Goal: Communication & Community: Answer question/provide support

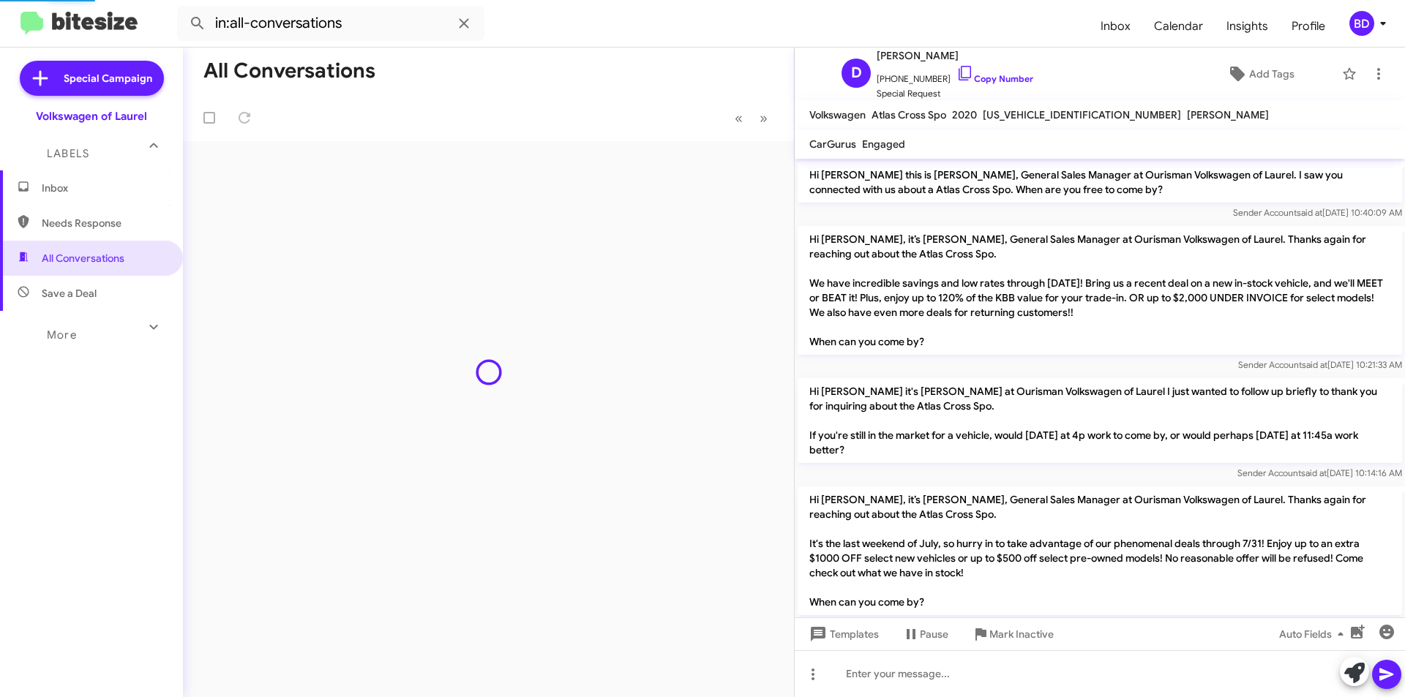
scroll to position [1508, 0]
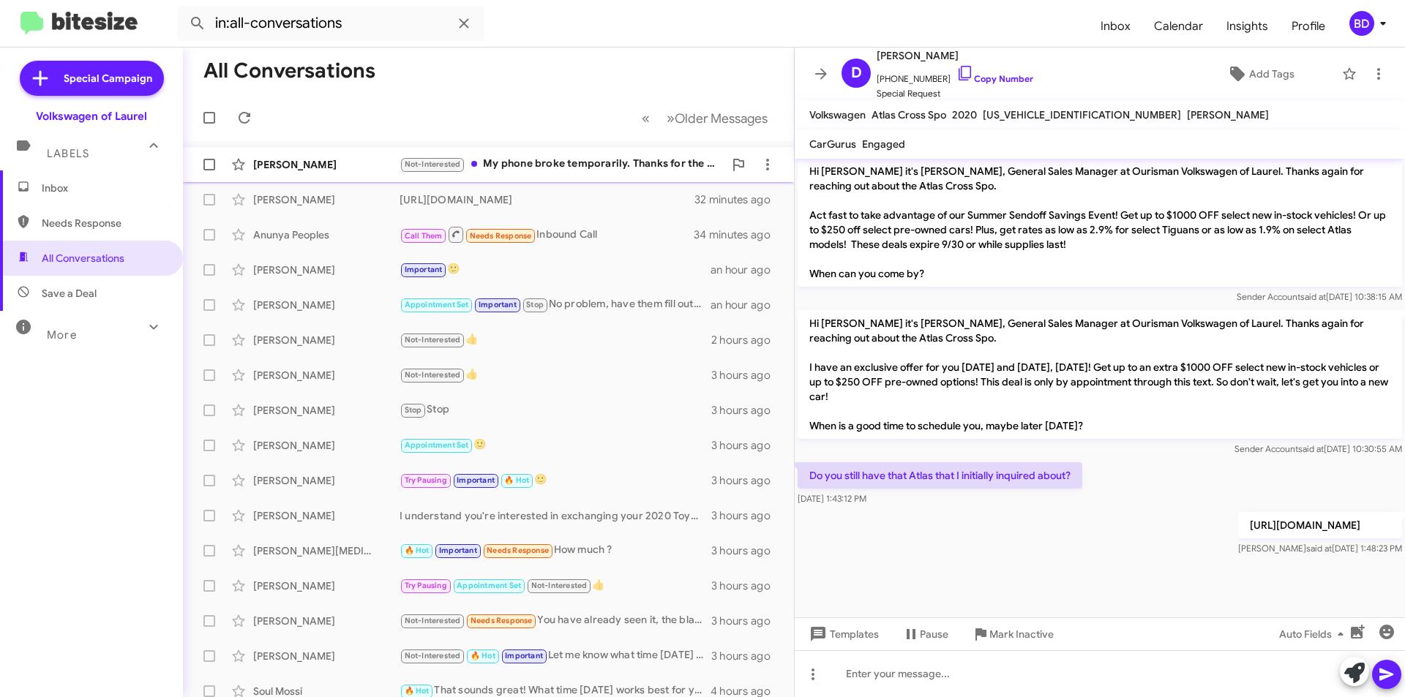
click at [573, 157] on div "Not-Interested My phone broke temporarily. Thanks for the great offer but we ha…" at bounding box center [562, 164] width 324 height 17
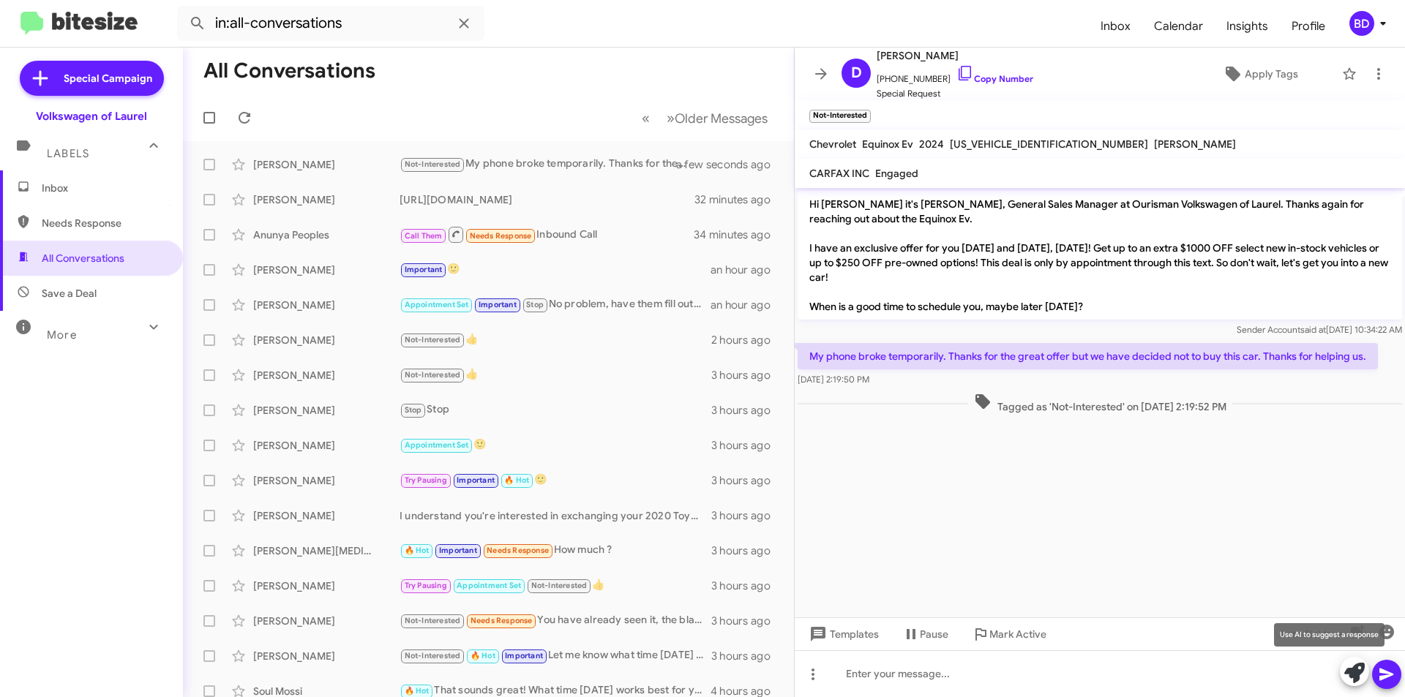
click at [1363, 669] on icon at bounding box center [1354, 673] width 20 height 20
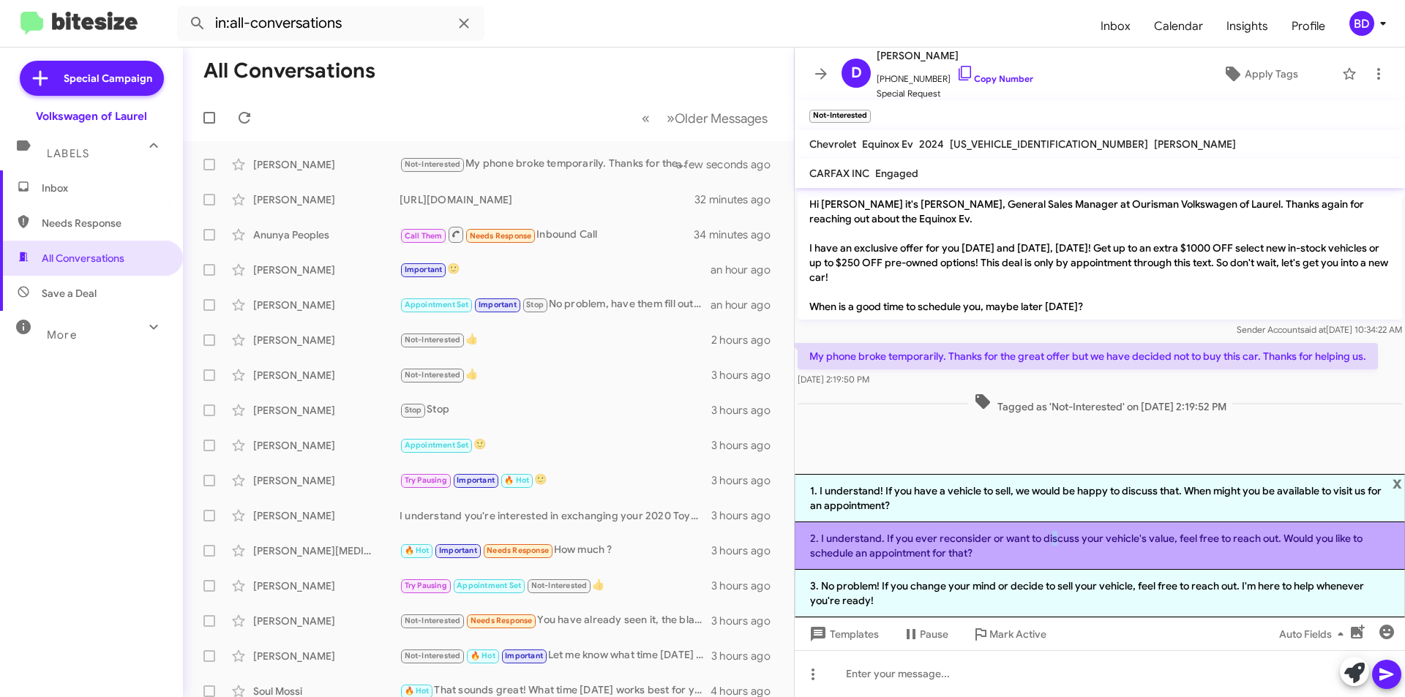
click at [1049, 544] on li "2. I understand. If you ever reconsider or want to discuss your vehicle's value…" at bounding box center [1100, 547] width 610 height 48
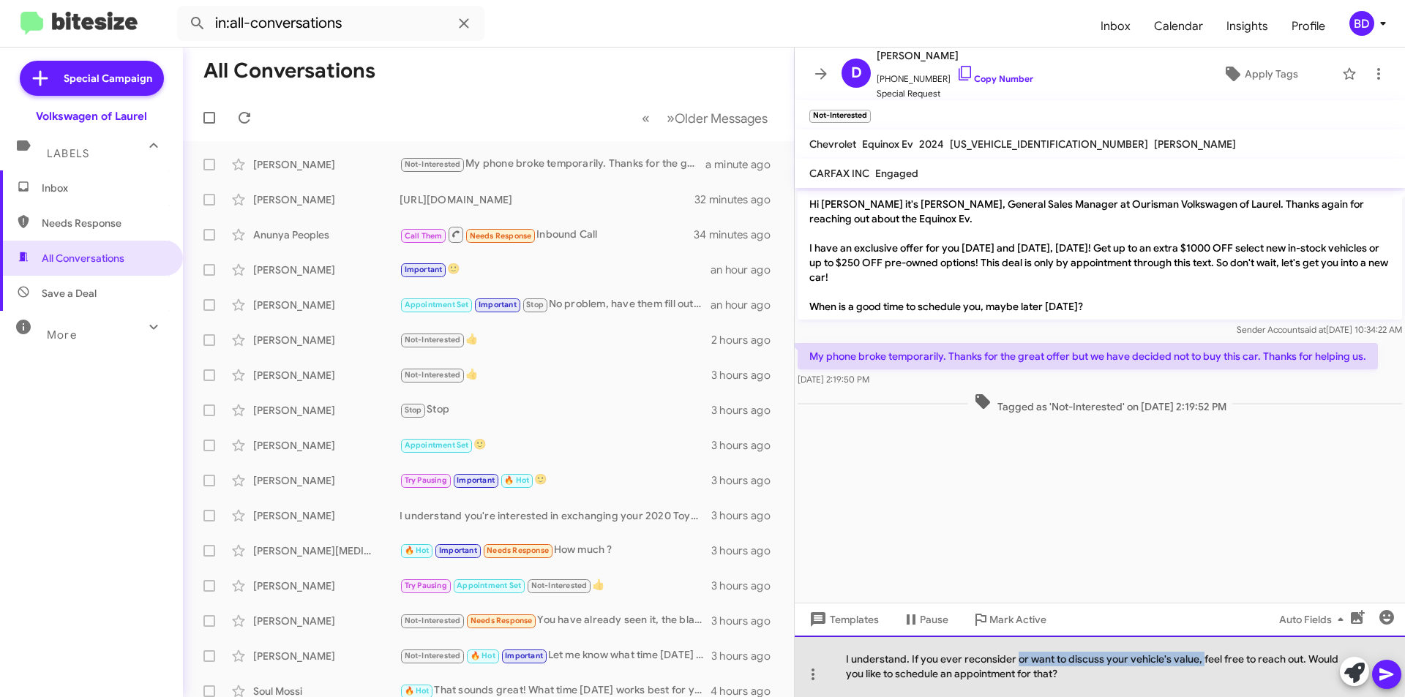
drag, startPoint x: 1018, startPoint y: 660, endPoint x: 1202, endPoint y: 654, distance: 184.5
click at [1202, 654] on div "I understand. If you ever reconsider or want to discuss your vehicle's value, f…" at bounding box center [1100, 666] width 610 height 61
drag, startPoint x: 1123, startPoint y: 659, endPoint x: 1139, endPoint y: 670, distance: 19.3
click at [1139, 670] on div "I understand. If you ever reconsider feel free to reach out. Would you like to …" at bounding box center [1100, 666] width 610 height 61
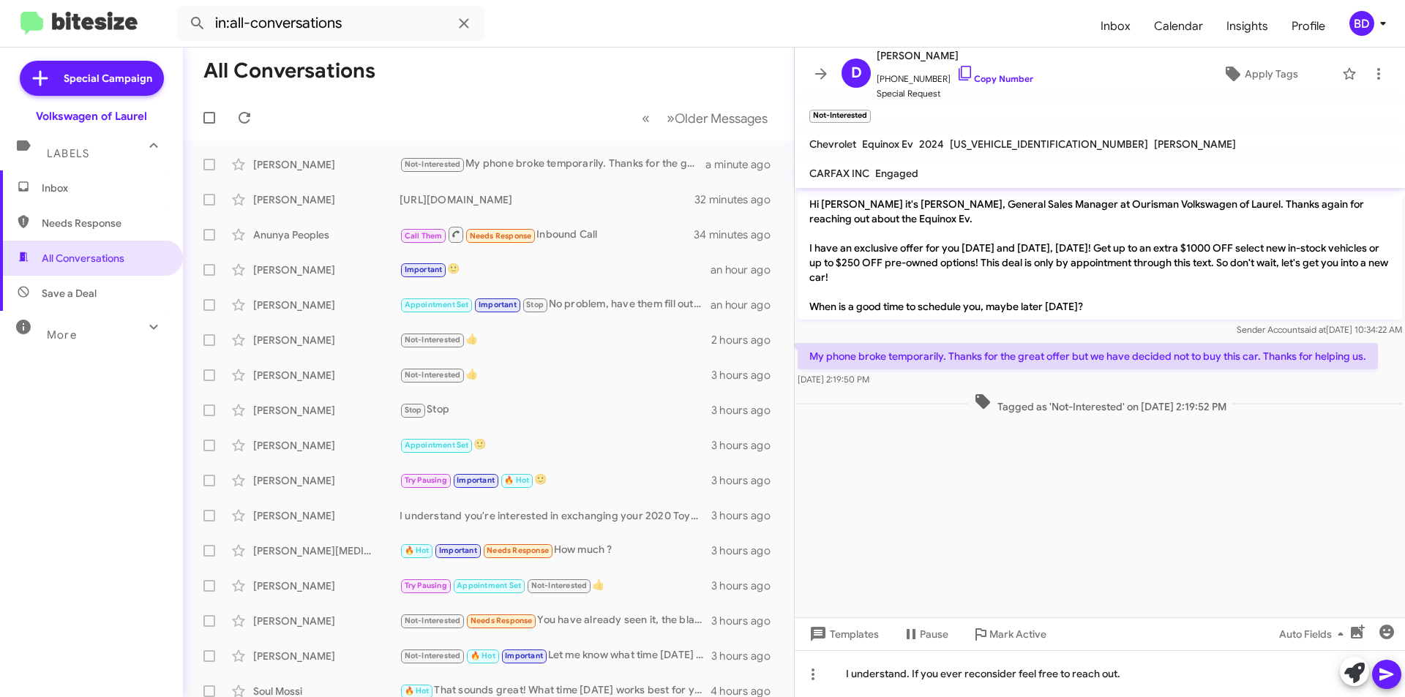
click at [1383, 673] on icon at bounding box center [1387, 675] width 18 height 18
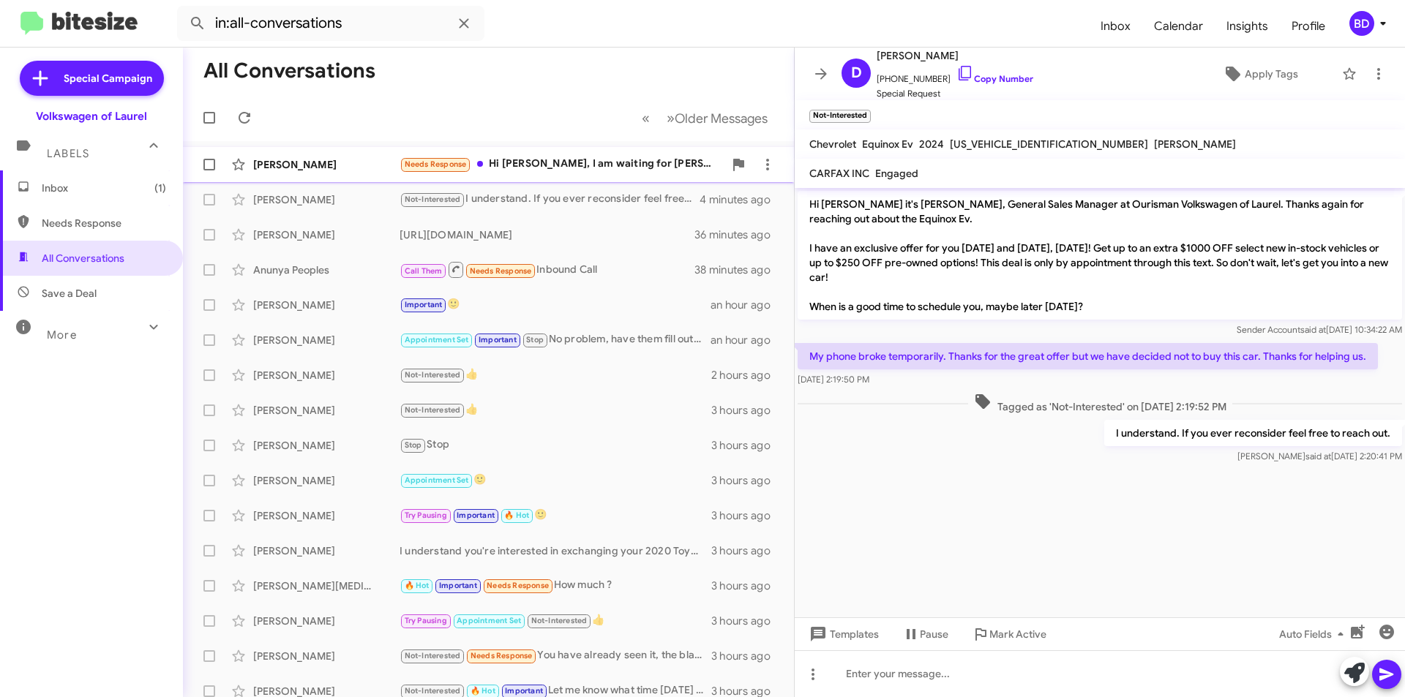
click at [531, 165] on div "Needs Response Hi [PERSON_NAME], I am waiting for [PERSON_NAME] to get his Tigu…" at bounding box center [562, 164] width 324 height 17
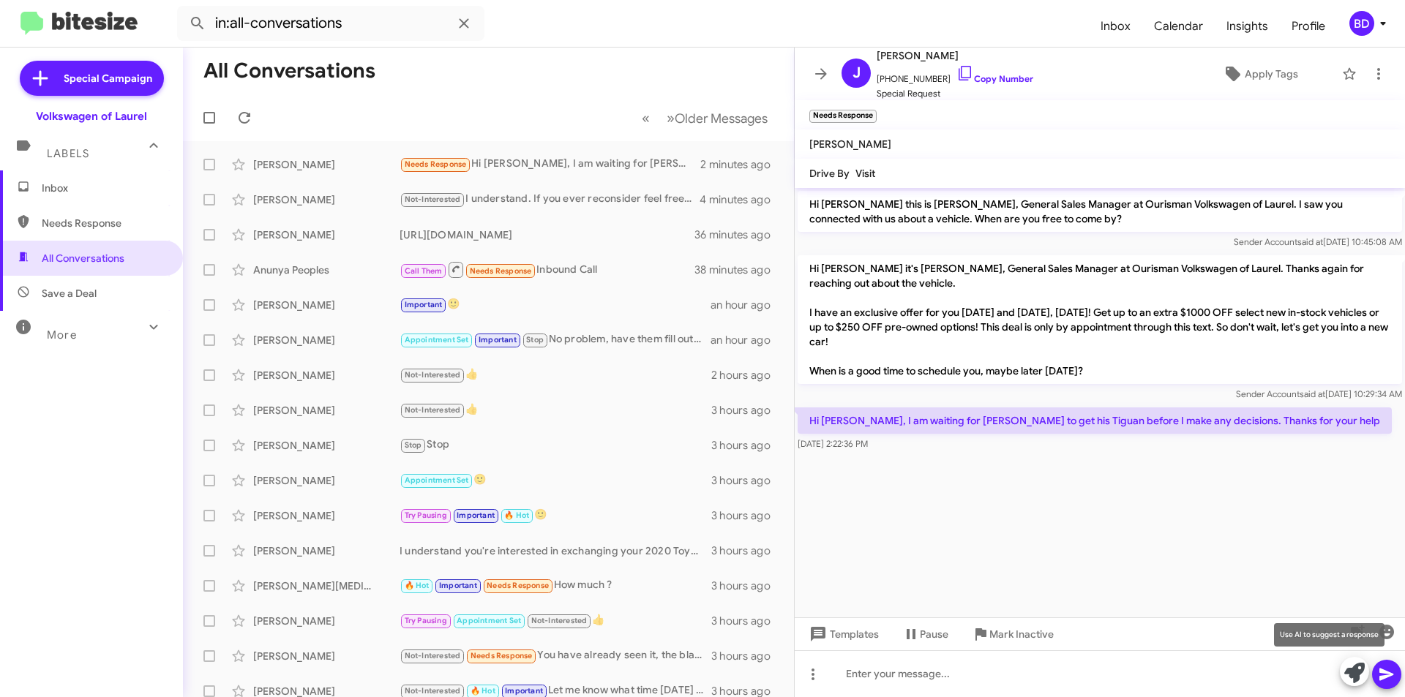
click at [1350, 675] on icon at bounding box center [1354, 673] width 20 height 20
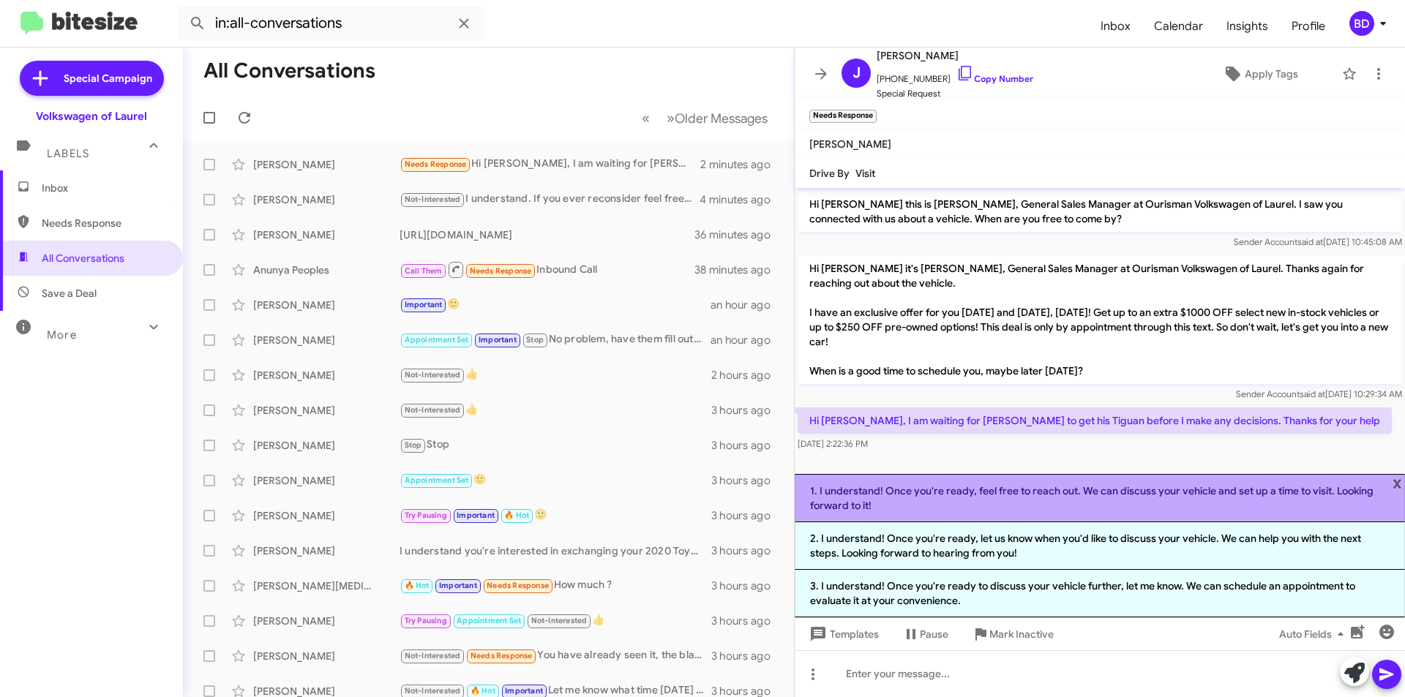
drag, startPoint x: 1205, startPoint y: 500, endPoint x: 1273, endPoint y: 525, distance: 73.4
click at [1204, 499] on li "1. I understand! Once you're ready, feel free to reach out. We can discuss your…" at bounding box center [1100, 498] width 610 height 48
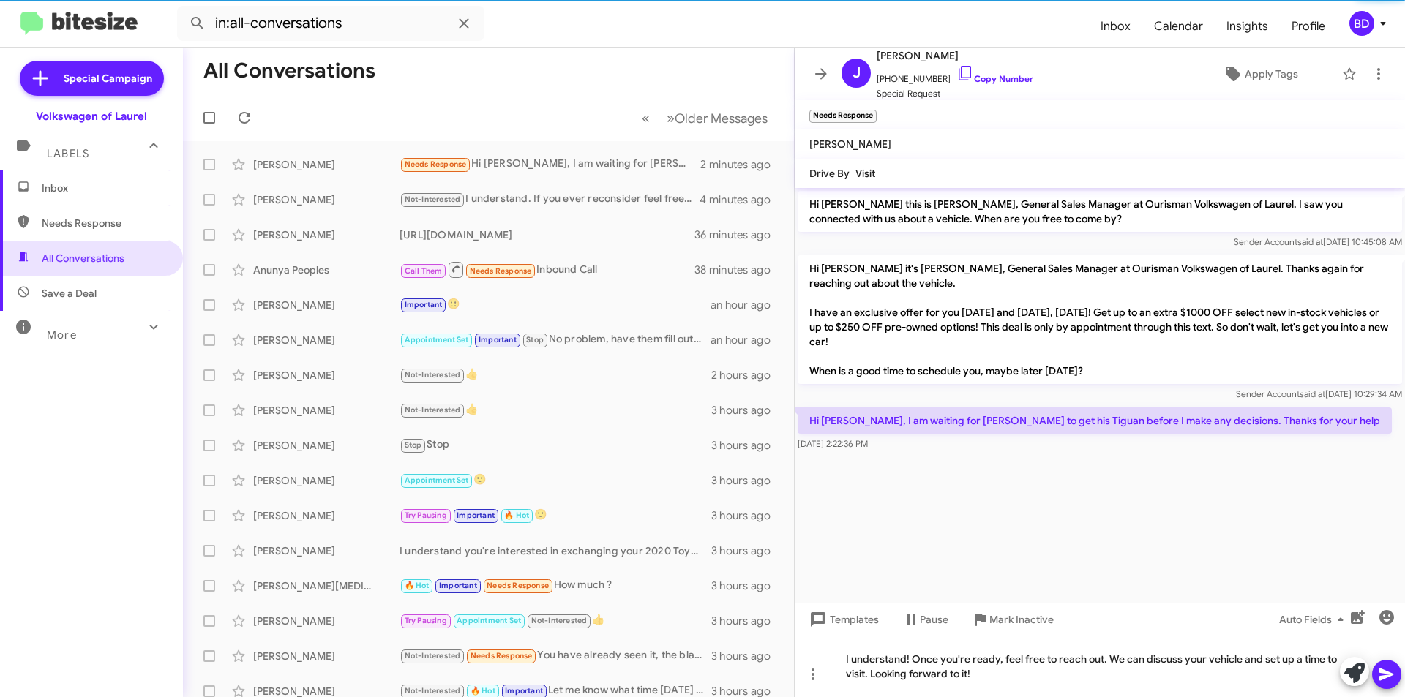
click at [1386, 678] on icon at bounding box center [1386, 675] width 14 height 12
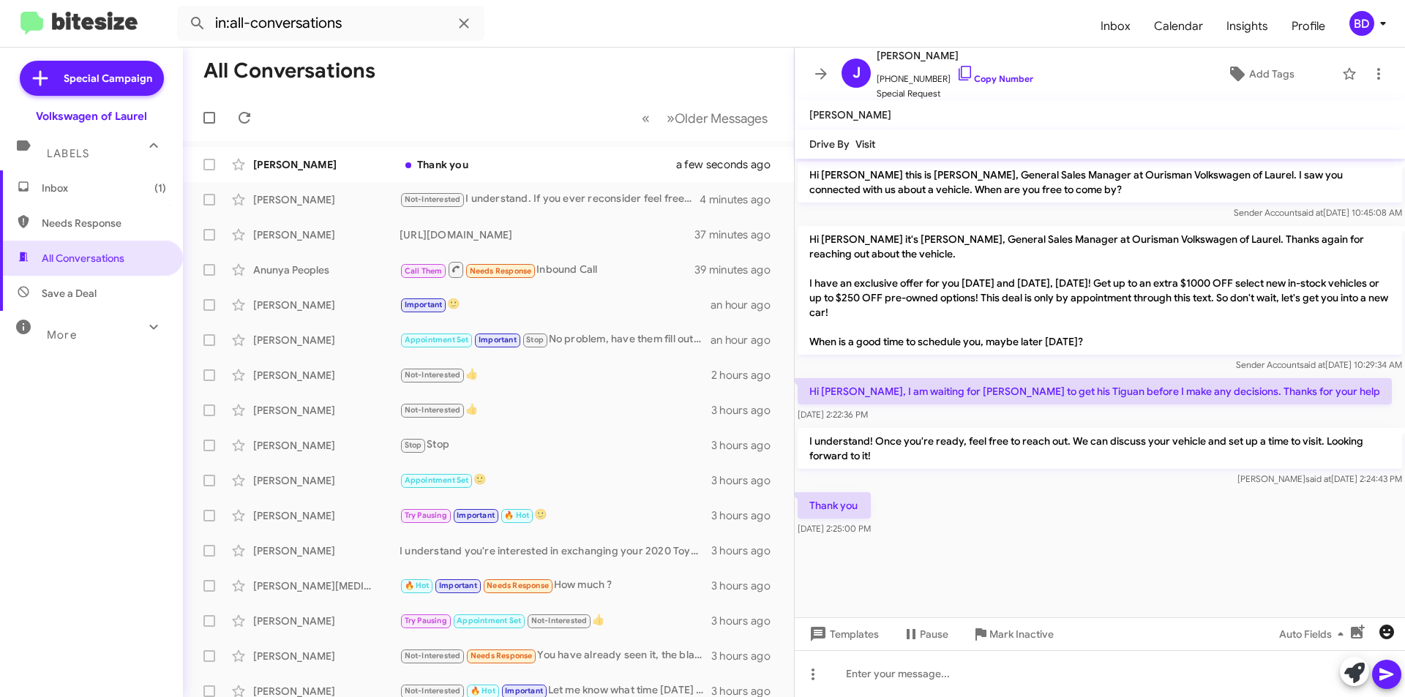
click at [1385, 637] on icon "button" at bounding box center [1386, 632] width 15 height 15
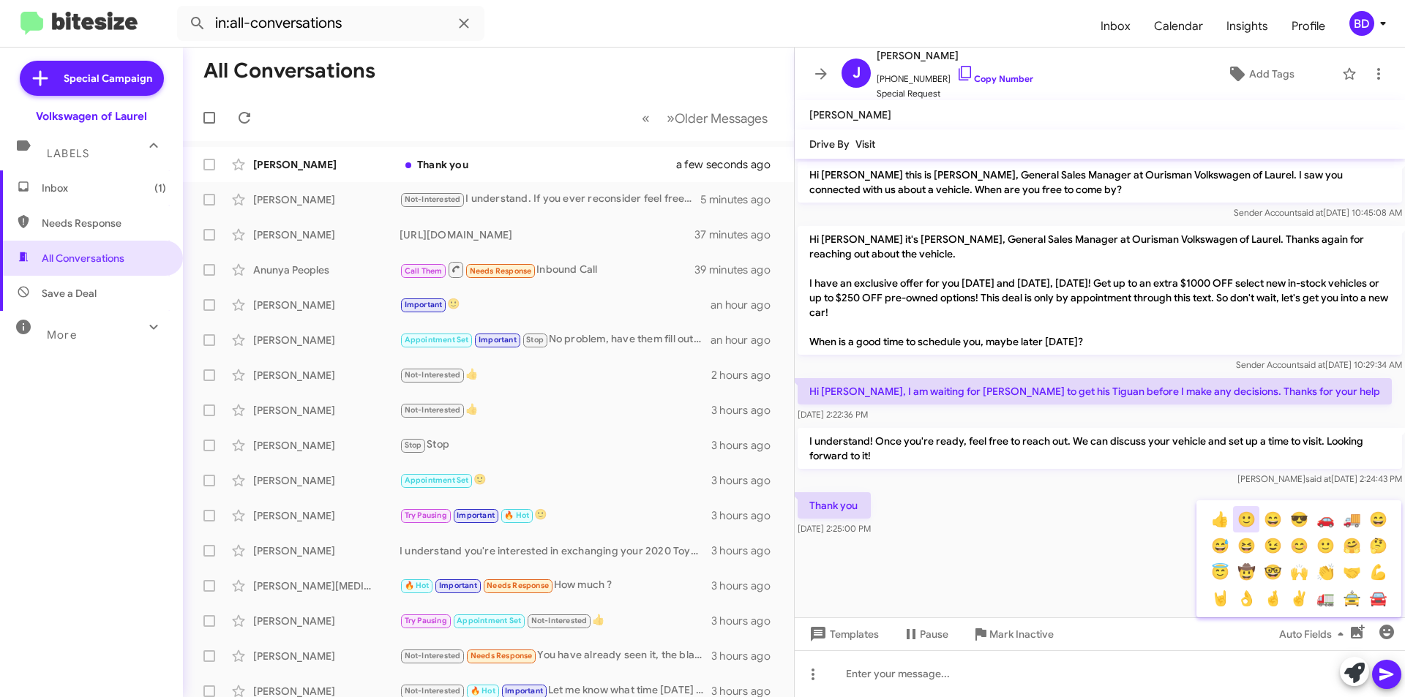
click at [1243, 519] on button "🙂" at bounding box center [1246, 519] width 26 height 26
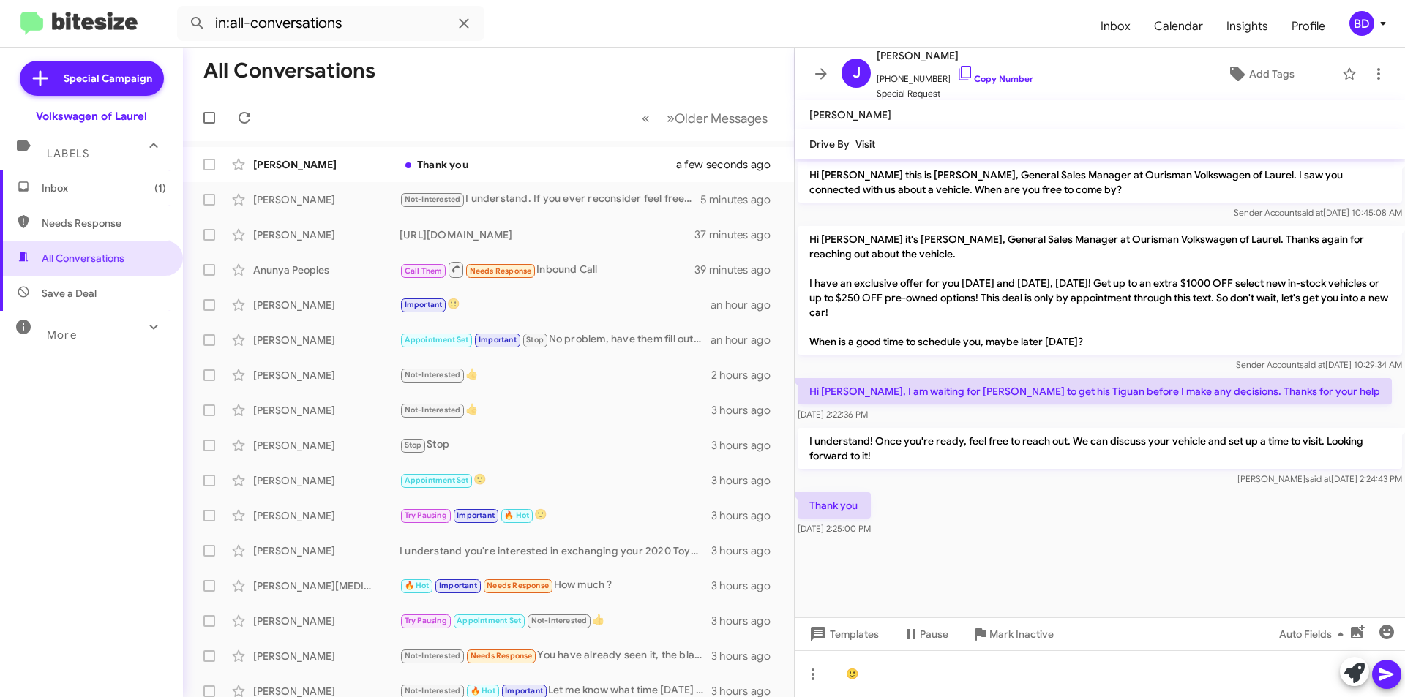
click at [1386, 676] on icon at bounding box center [1386, 675] width 14 height 12
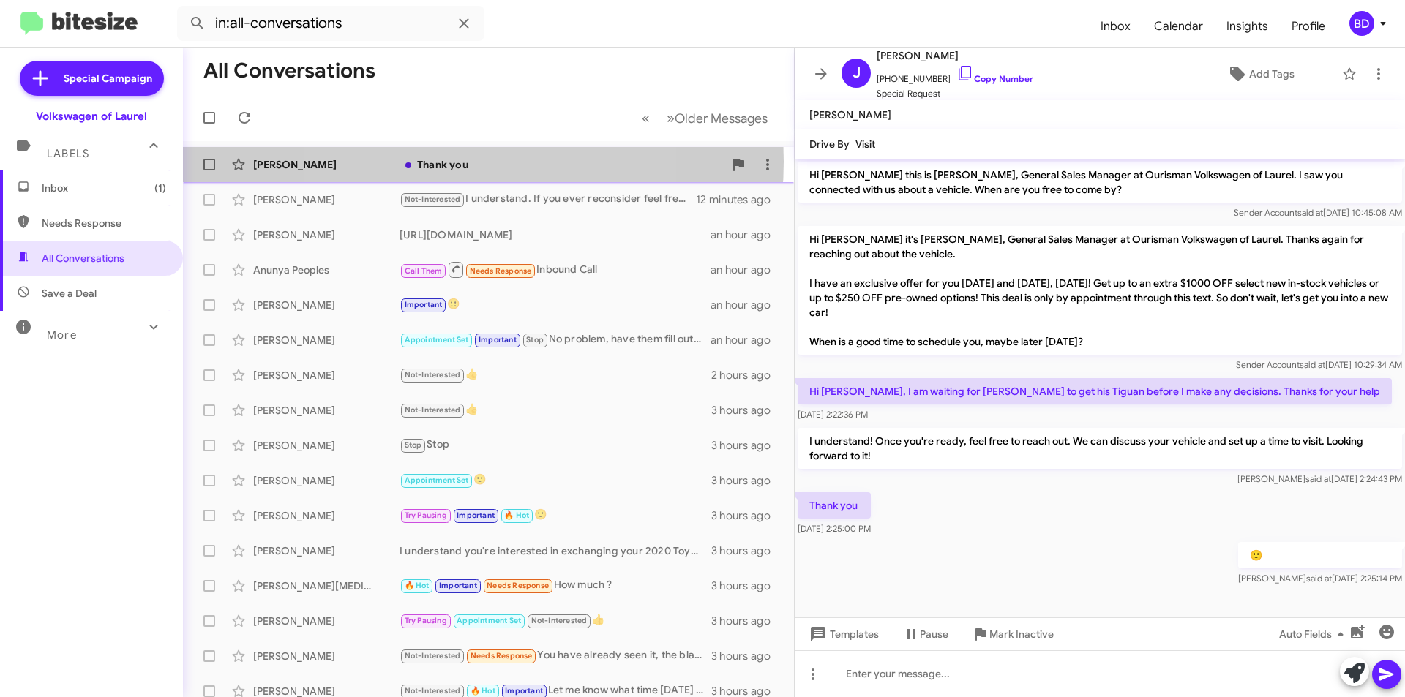
click at [451, 162] on div "Thank you" at bounding box center [562, 164] width 324 height 15
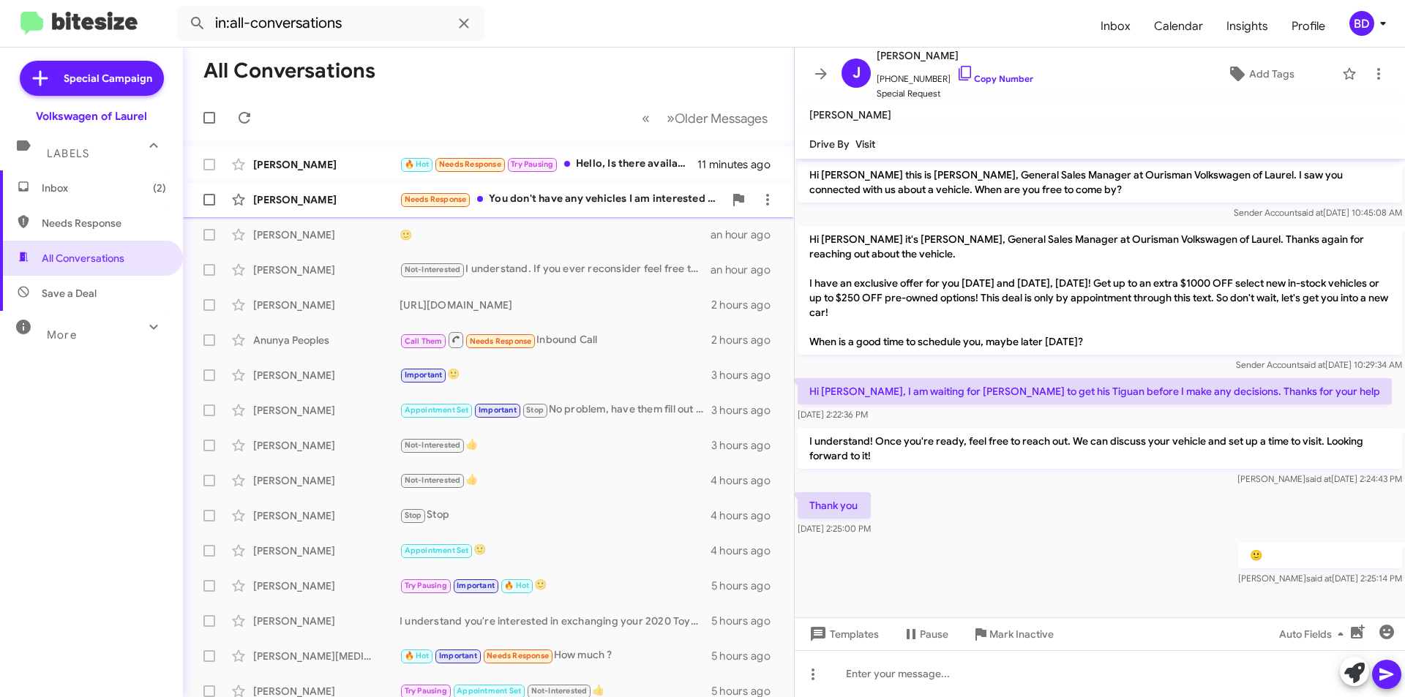
click at [582, 200] on div "Needs Response You don't have any vehicles I am interested in" at bounding box center [562, 199] width 324 height 17
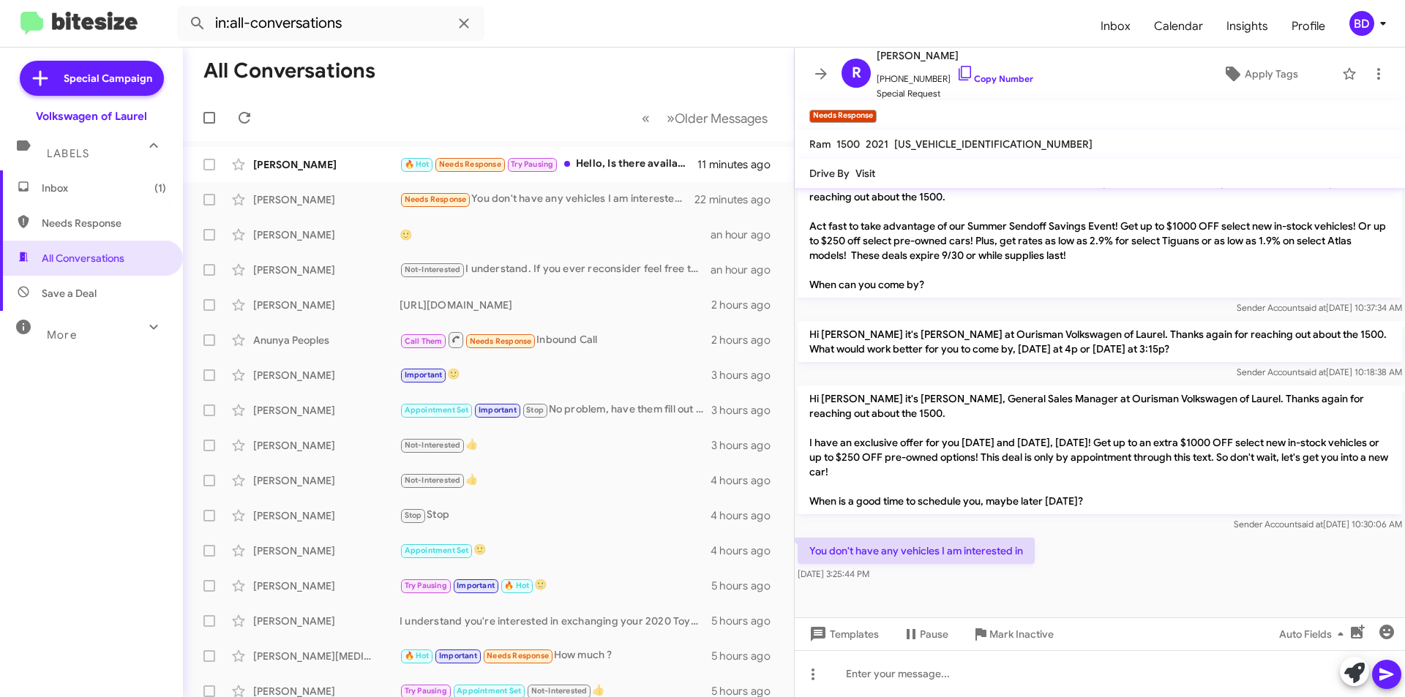
scroll to position [578, 0]
click at [1358, 671] on icon at bounding box center [1354, 673] width 20 height 20
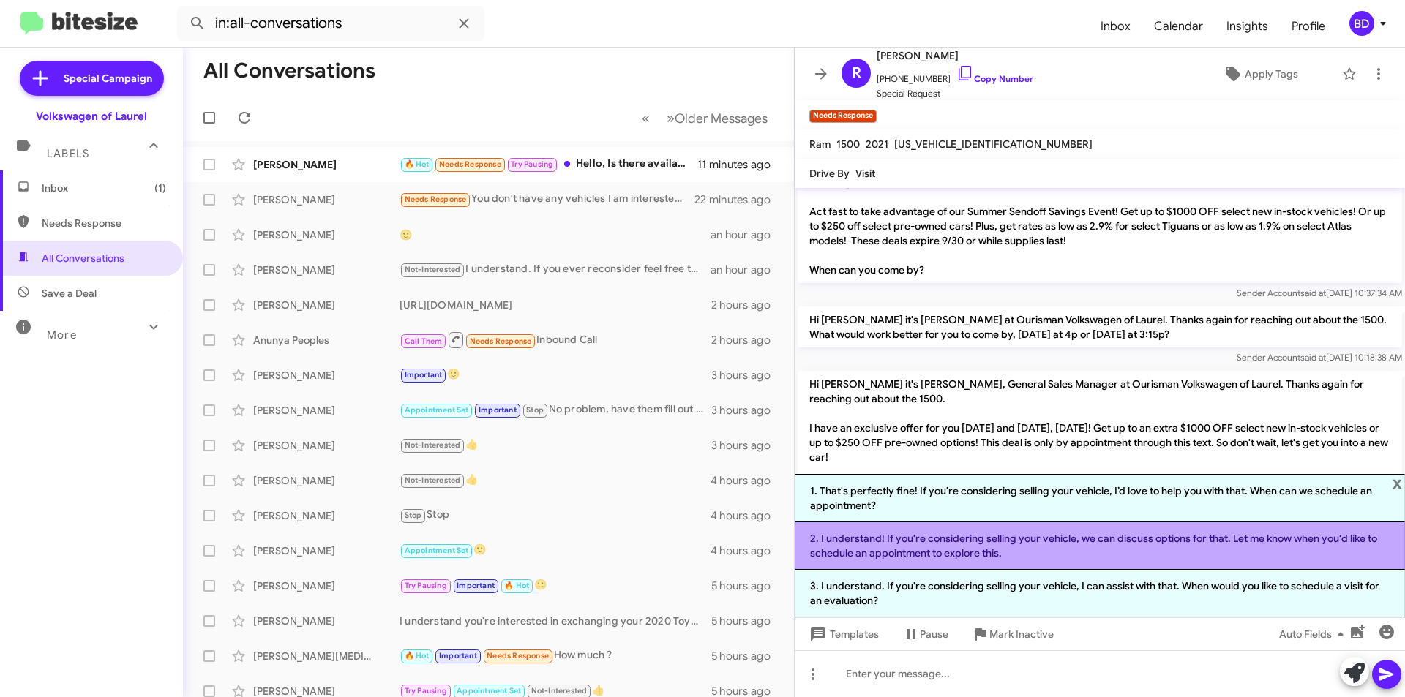
click at [990, 544] on li "2. I understand! If you're considering selling your vehicle, we can discuss opt…" at bounding box center [1100, 547] width 610 height 48
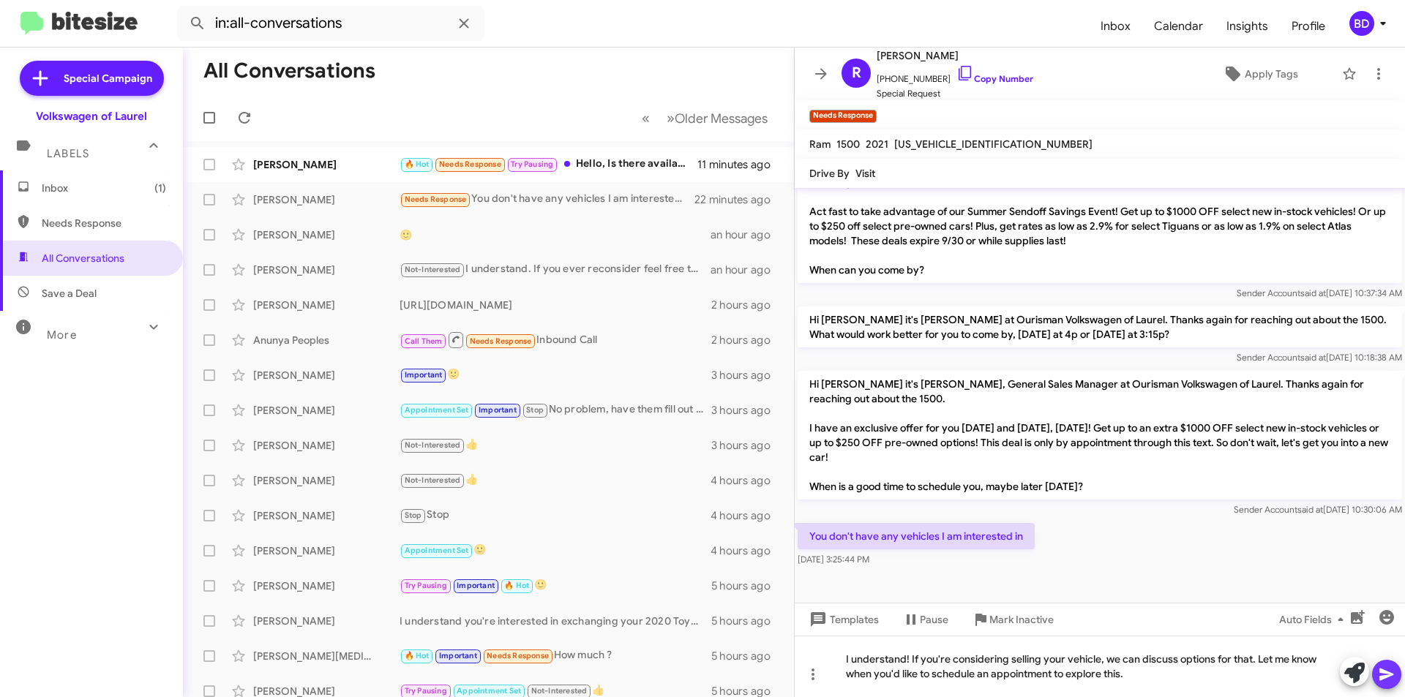
click at [1390, 673] on icon at bounding box center [1387, 675] width 18 height 18
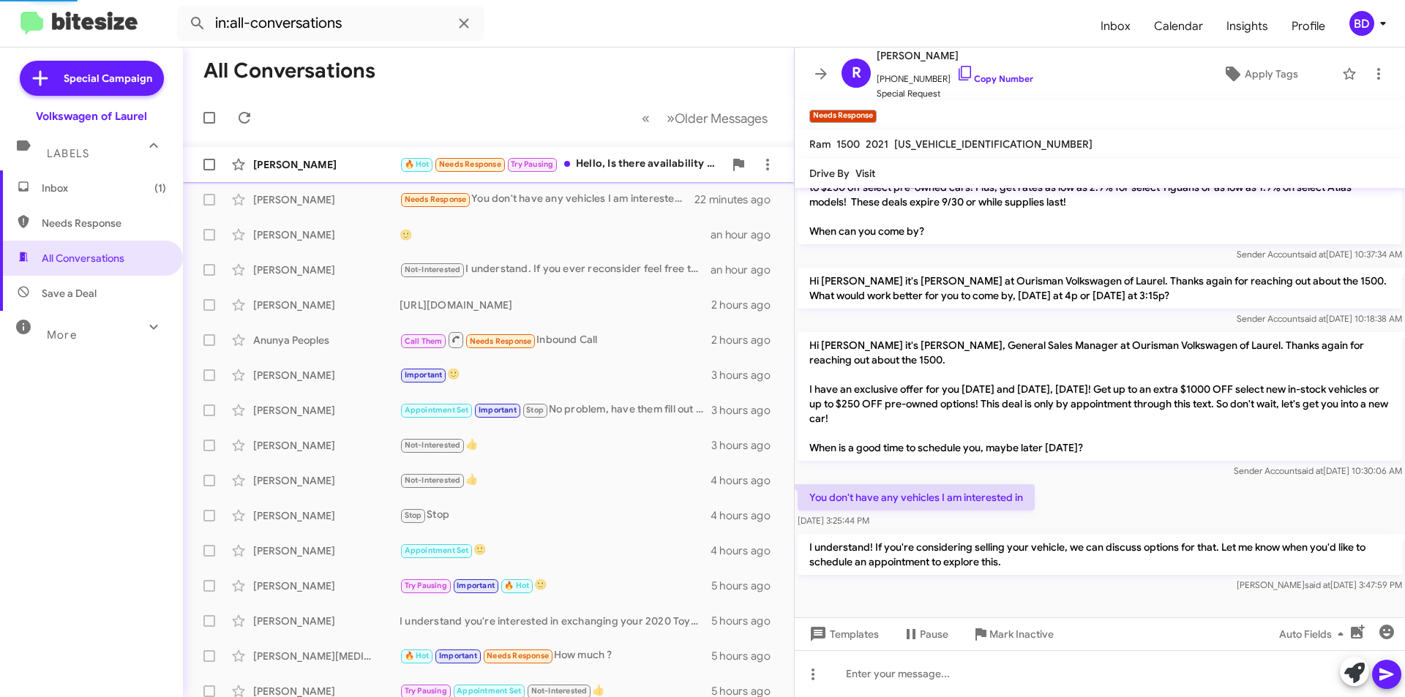
click at [613, 160] on div "🔥 Hot Needs Response Try Pausing Hello, Is there availability today to have my …" at bounding box center [562, 164] width 324 height 17
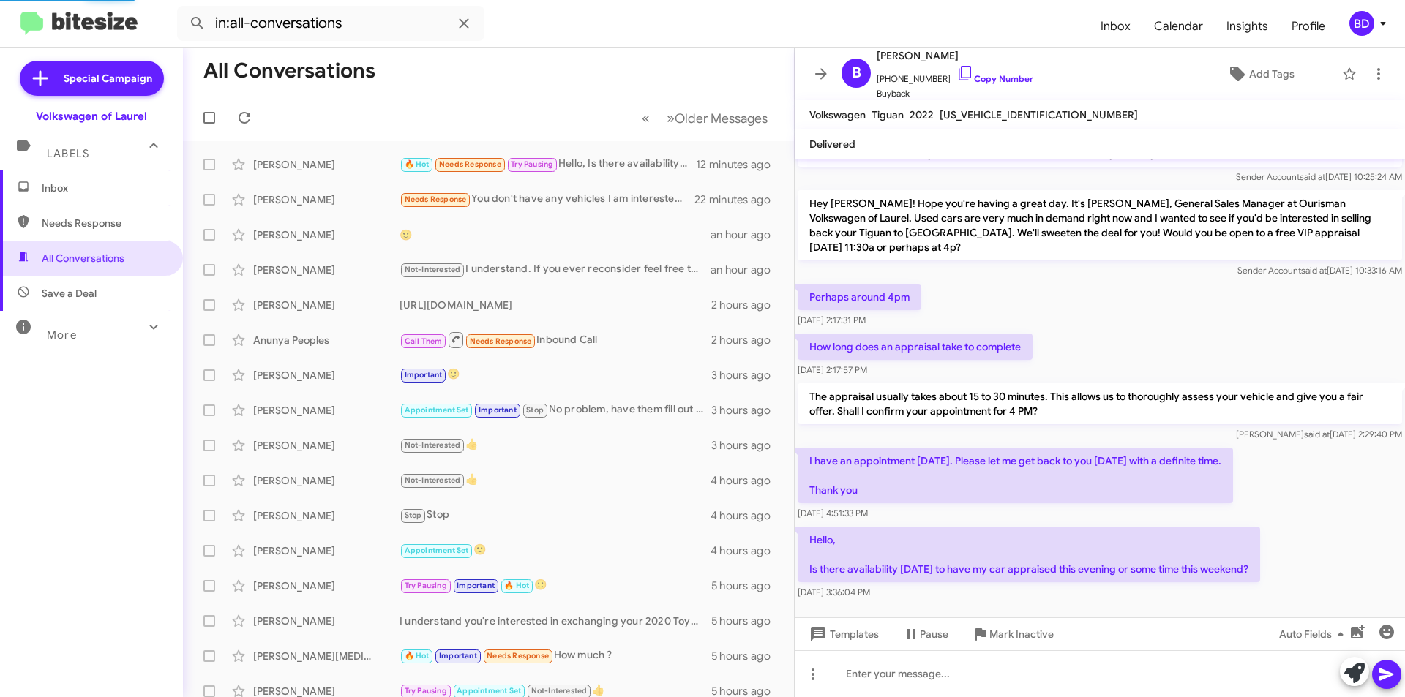
scroll to position [173, 0]
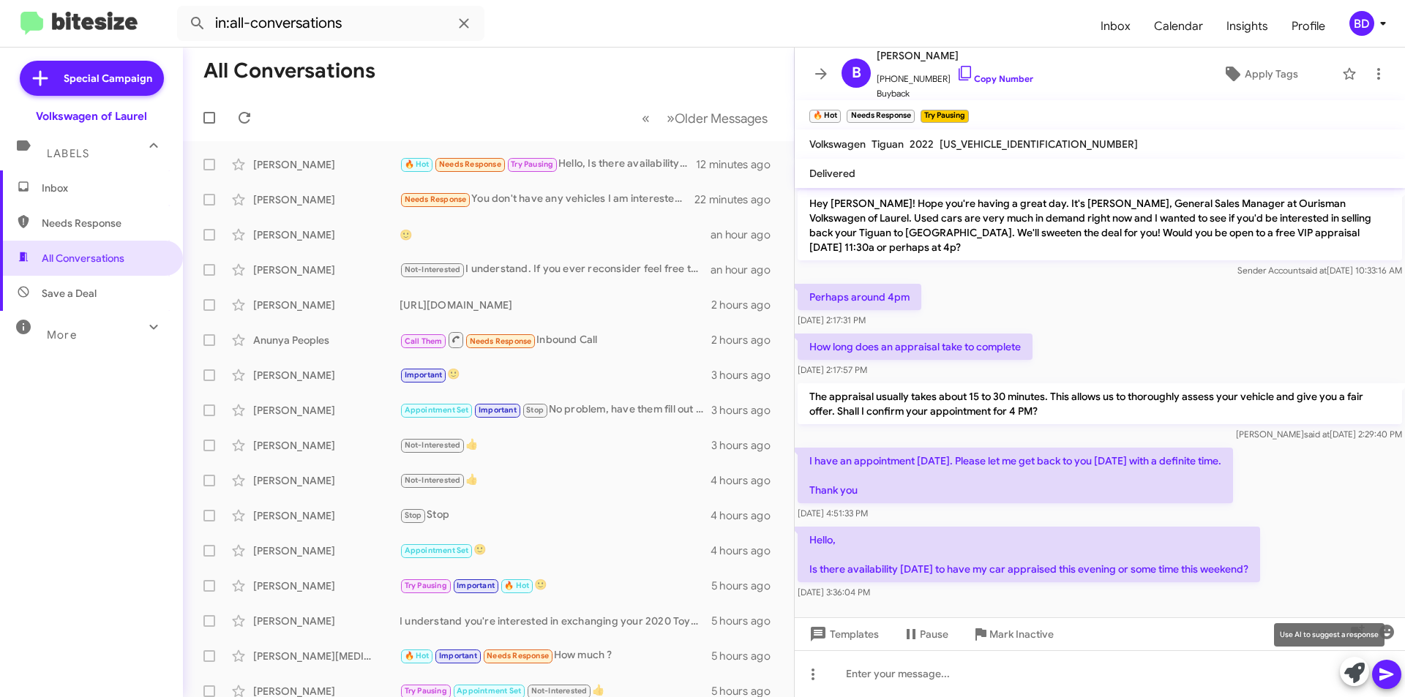
click at [1357, 675] on icon at bounding box center [1354, 673] width 20 height 20
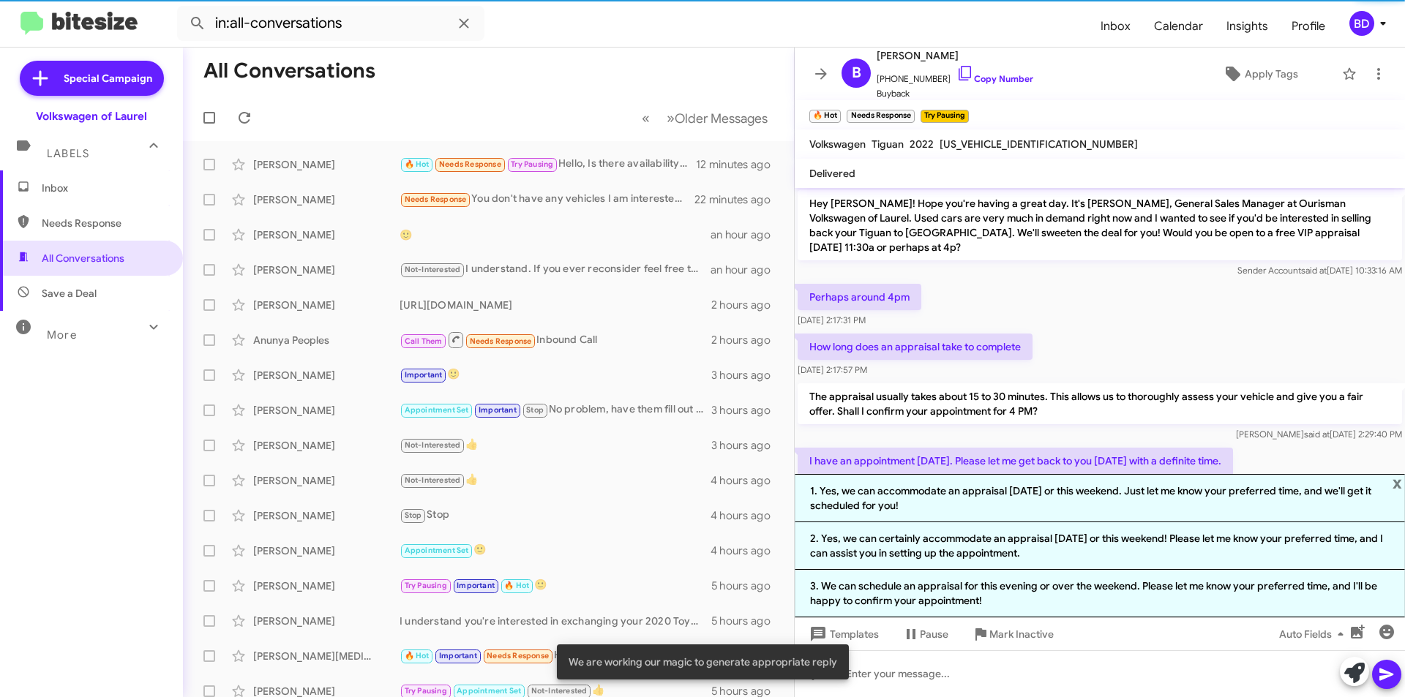
scroll to position [317, 0]
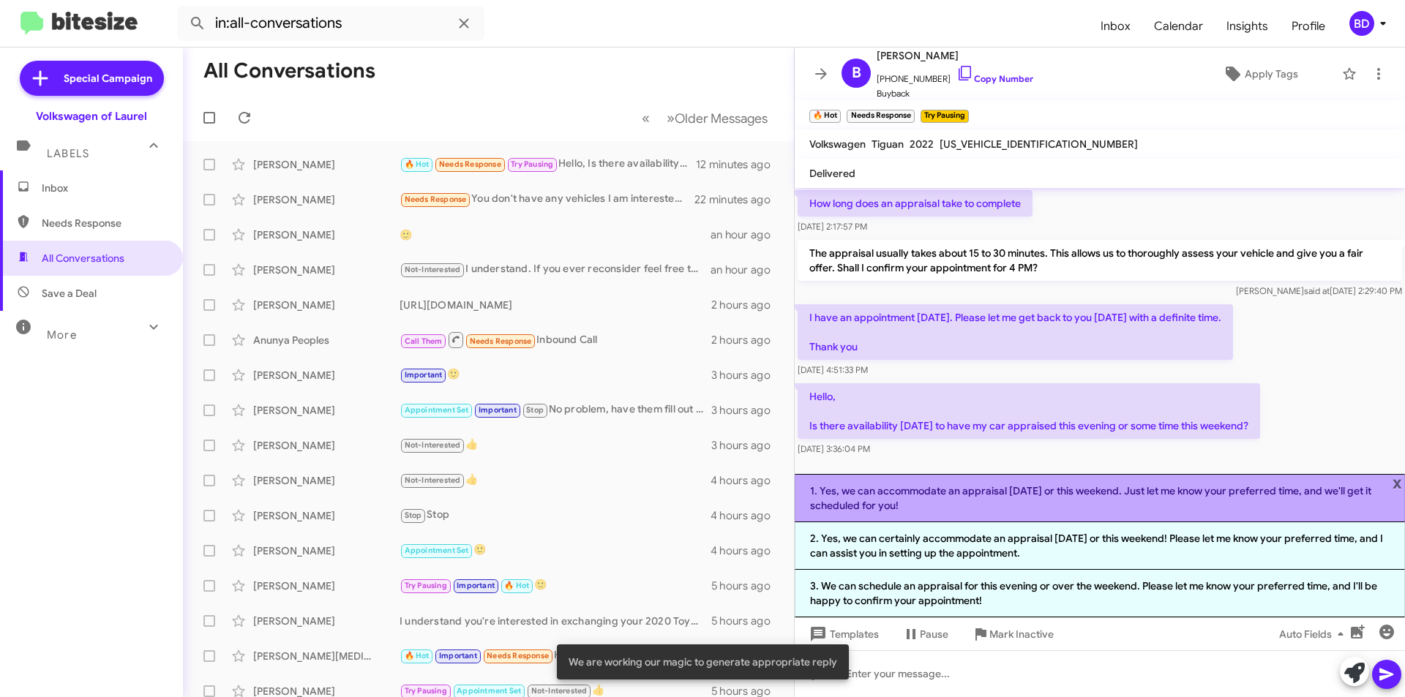
click at [1008, 495] on li "1. Yes, we can accommodate an appraisal today or this weekend. Just let me know…" at bounding box center [1100, 498] width 610 height 48
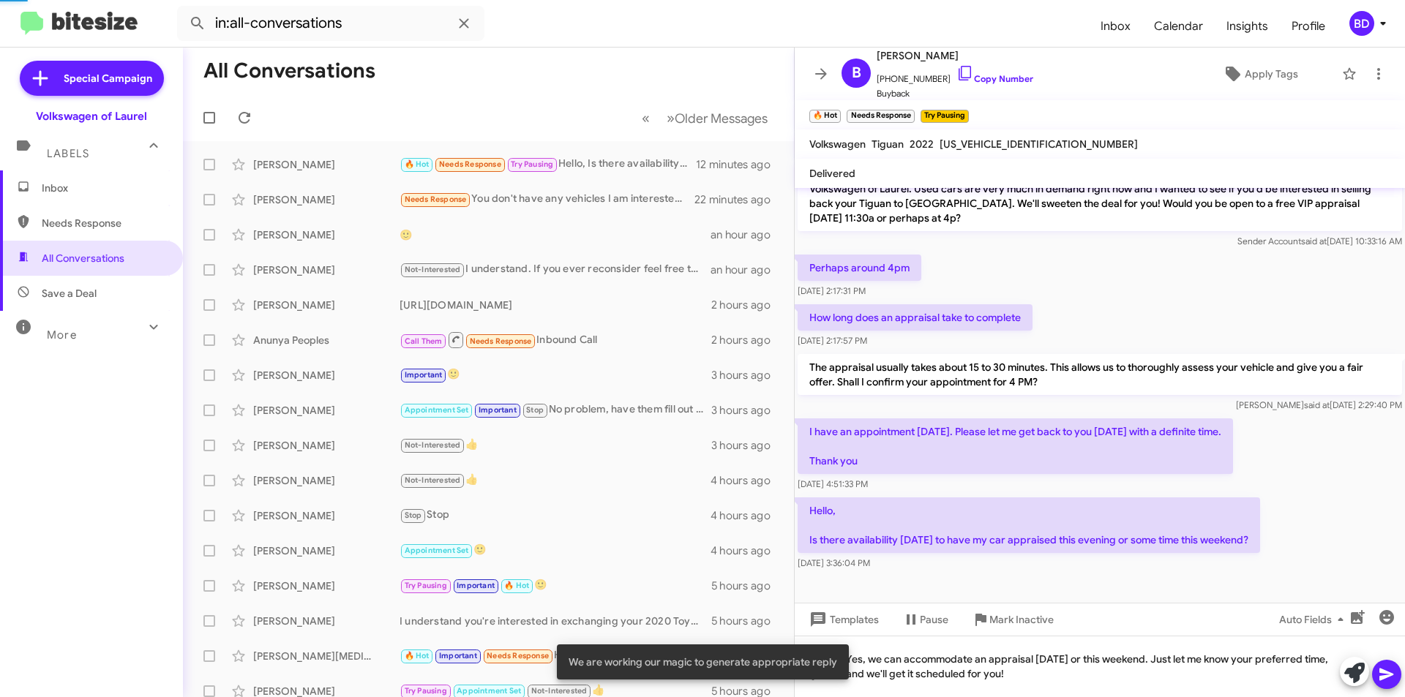
scroll to position [188, 0]
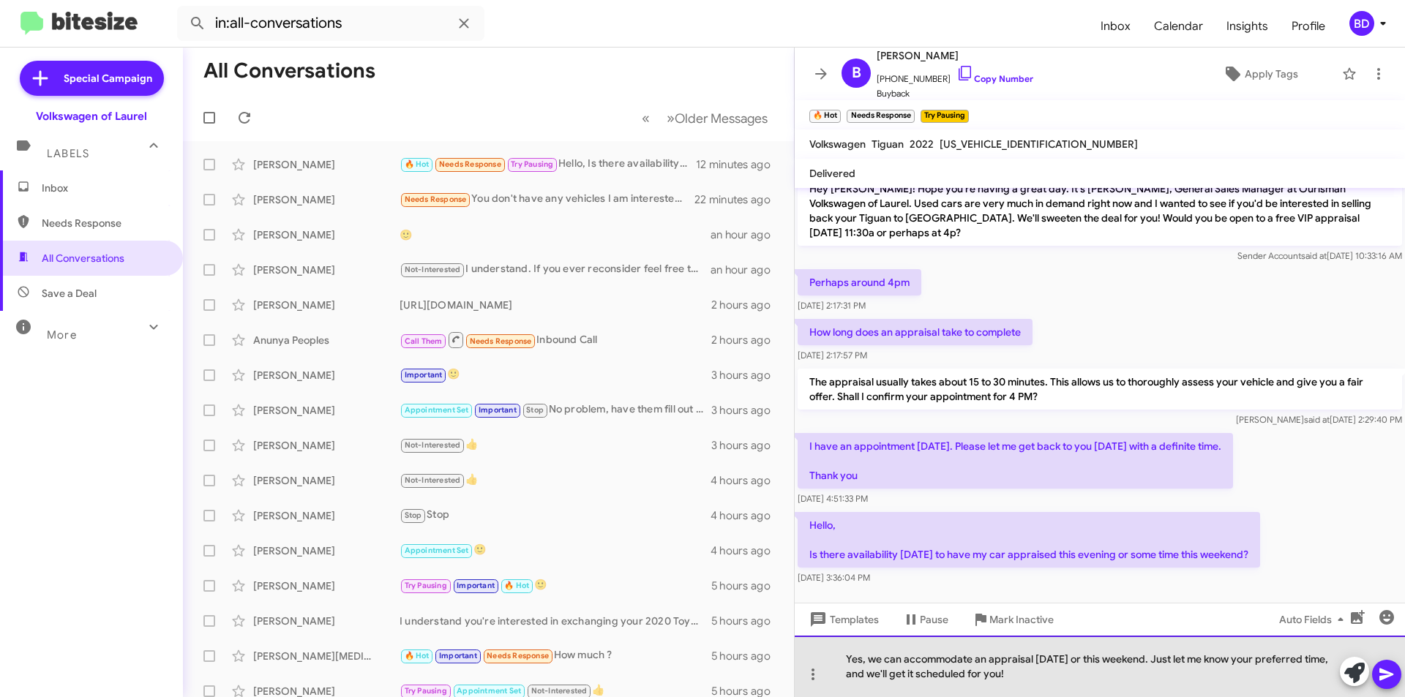
drag, startPoint x: 1138, startPoint y: 661, endPoint x: 1174, endPoint y: 648, distance: 38.0
click at [1139, 660] on div "Yes, we can accommodate an appraisal today or this weekend. Just let me know yo…" at bounding box center [1100, 666] width 610 height 61
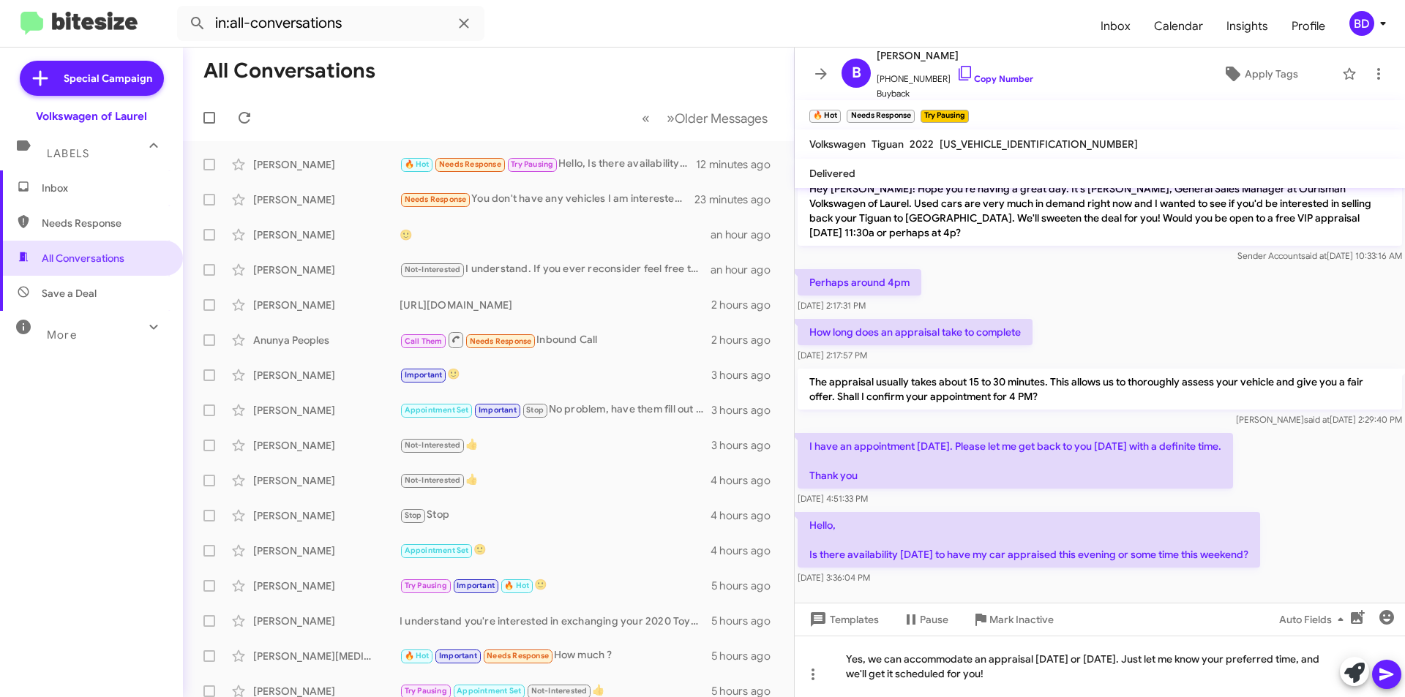
click at [1381, 667] on icon at bounding box center [1387, 675] width 18 height 18
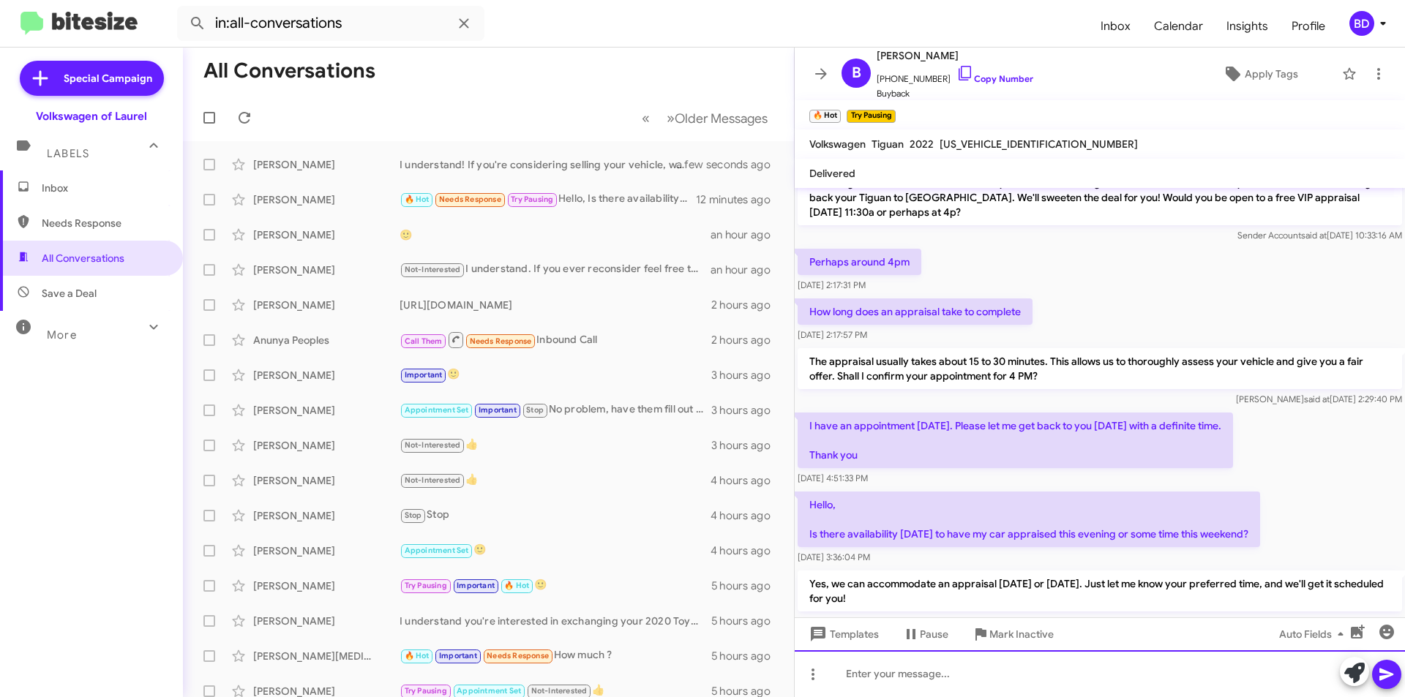
scroll to position [241, 0]
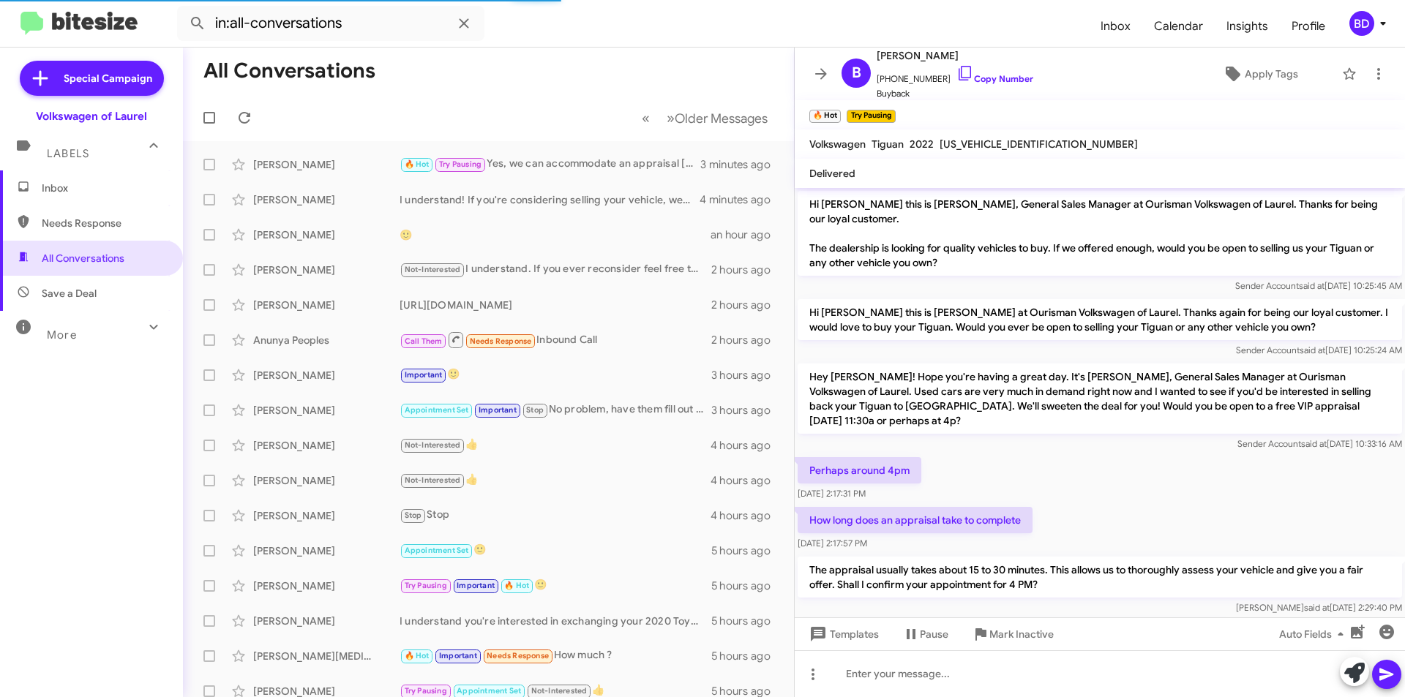
scroll to position [241, 0]
